Goal: Information Seeking & Learning: Learn about a topic

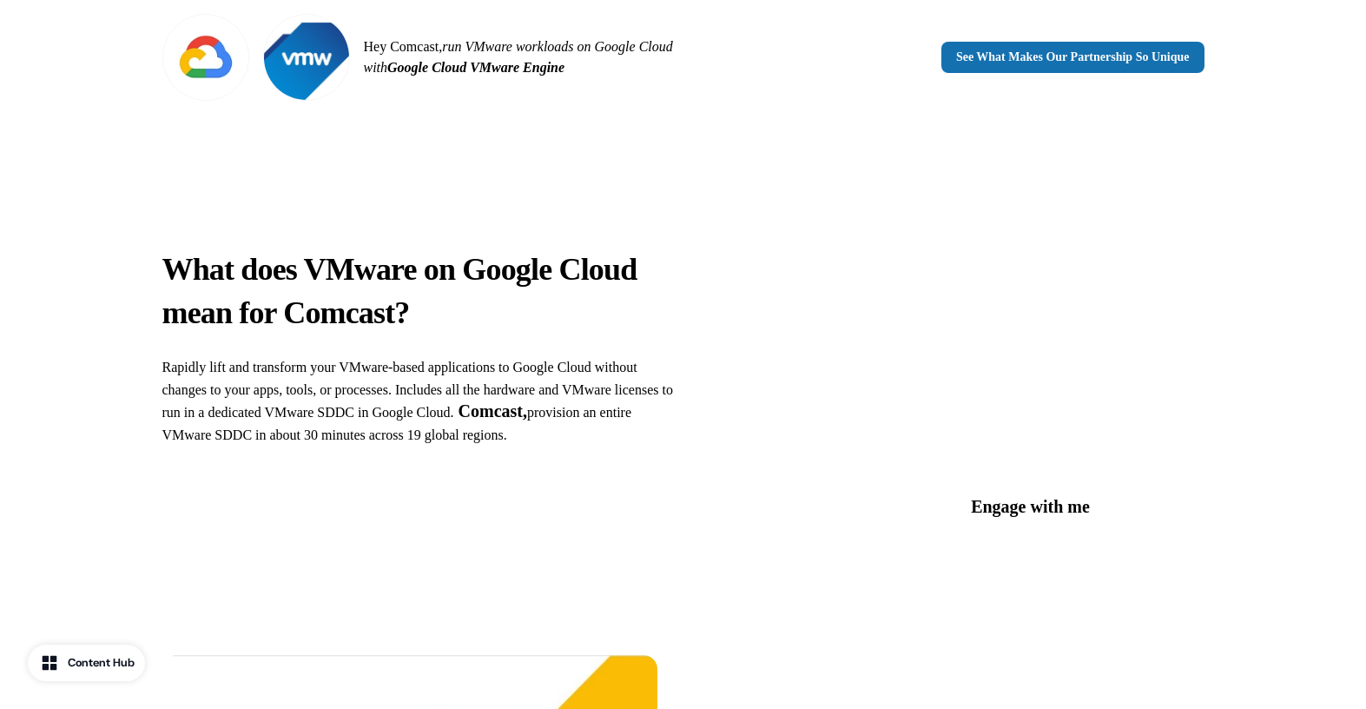
click at [680, 511] on div "What does VMware on Google Cloud mean for Comcast? Rapidly lift and transform y…" at bounding box center [683, 343] width 1147 height 457
click at [91, 122] on div "What does VMware on Google Cloud mean for Comcast? Rapidly lift and transform y…" at bounding box center [683, 343] width 1366 height 457
